Goal: Task Accomplishment & Management: Use online tool/utility

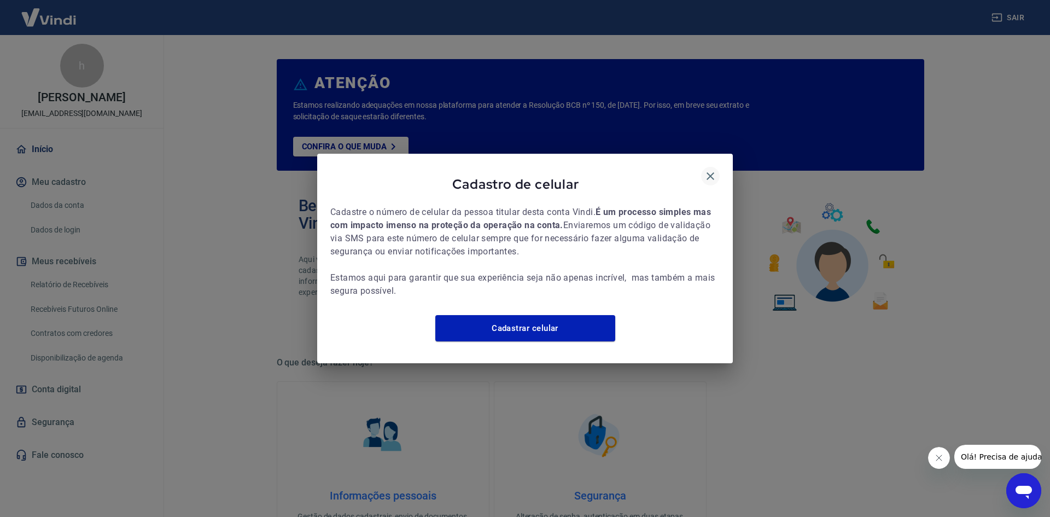
click at [713, 170] on icon "button" at bounding box center [710, 176] width 13 height 13
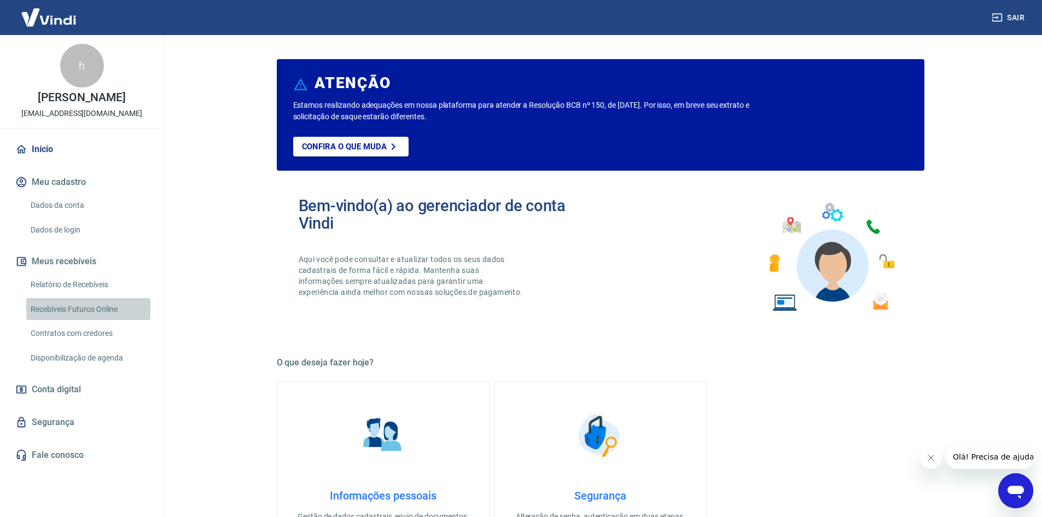
click at [103, 311] on link "Recebíveis Futuros Online" at bounding box center [88, 309] width 124 height 22
